Goal: Ask a question: Seek information or help from site administrators or community

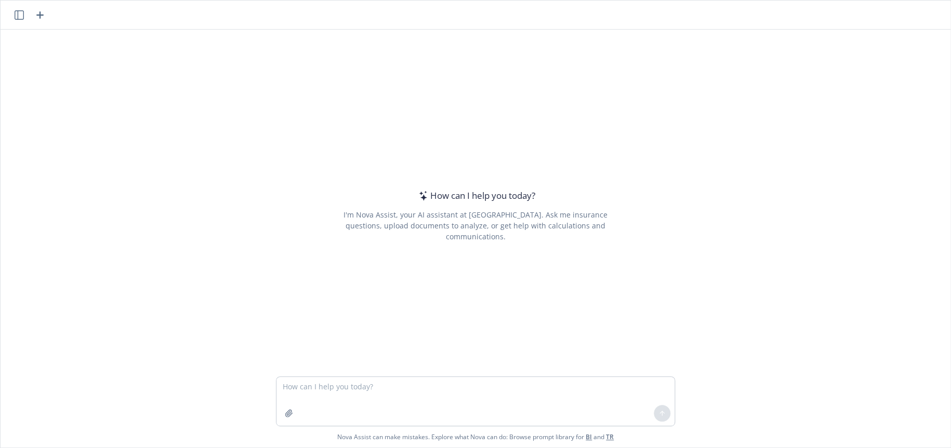
click at [331, 389] on textarea at bounding box center [475, 401] width 398 height 49
type textarea "provide a list of employee communication agencies"
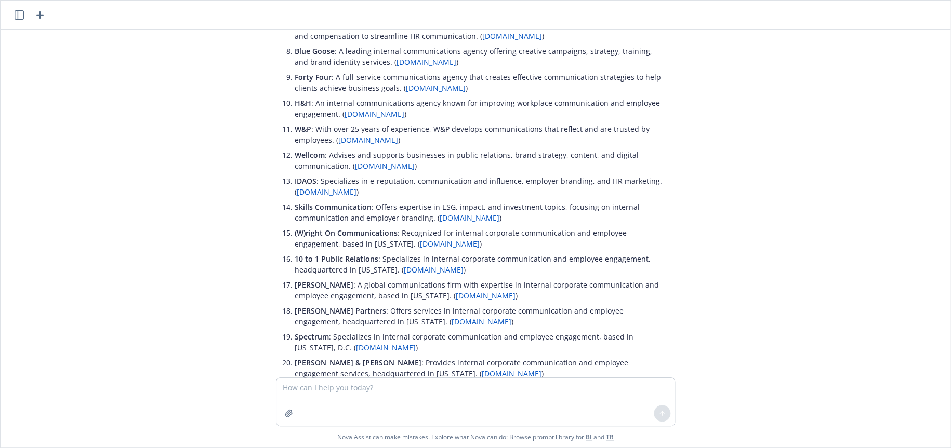
scroll to position [242, 0]
type textarea "Provide a list of communication companies that do open enrollment communication"
click at [442, 387] on textarea "Provide a list of communication companies that do open enrollment communication" at bounding box center [475, 401] width 398 height 49
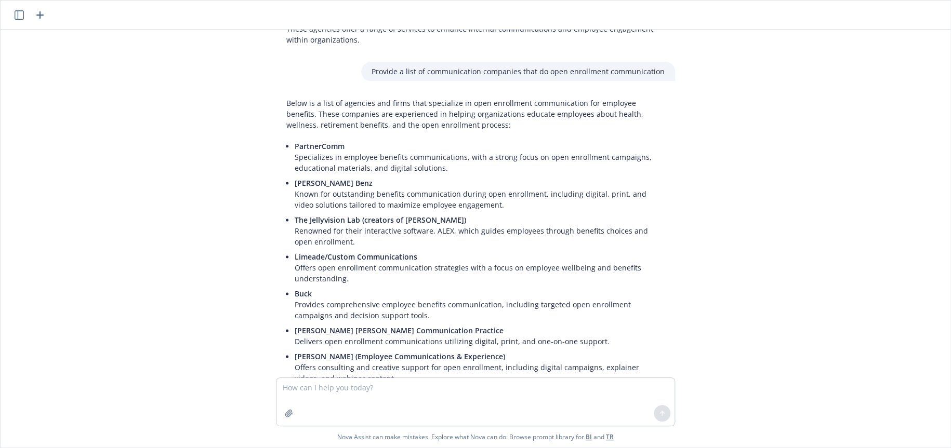
scroll to position [297, 0]
